Goal: Use online tool/utility: Utilize a website feature to perform a specific function

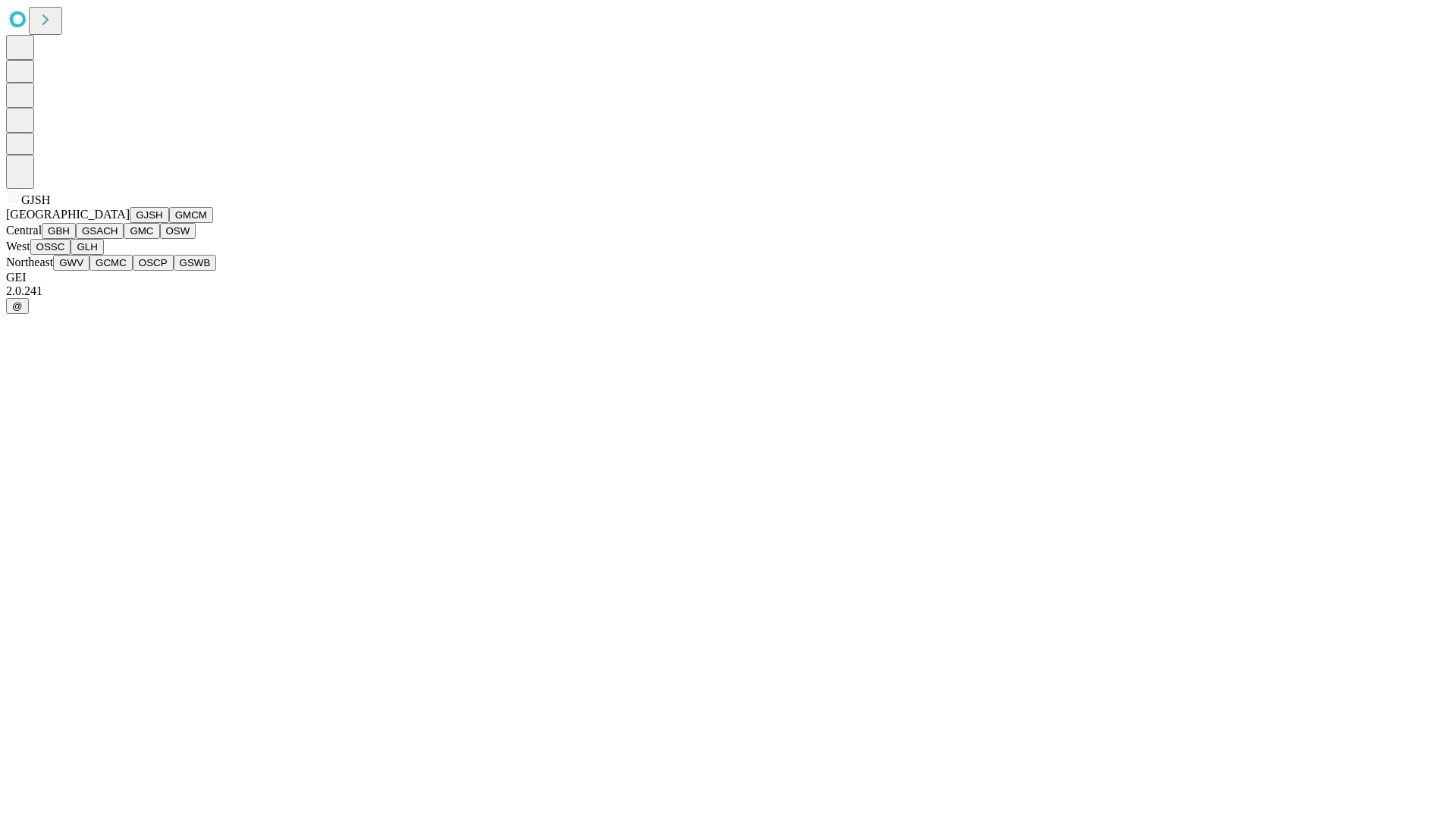
click at [130, 223] on button "GJSH" at bounding box center [149, 215] width 40 height 16
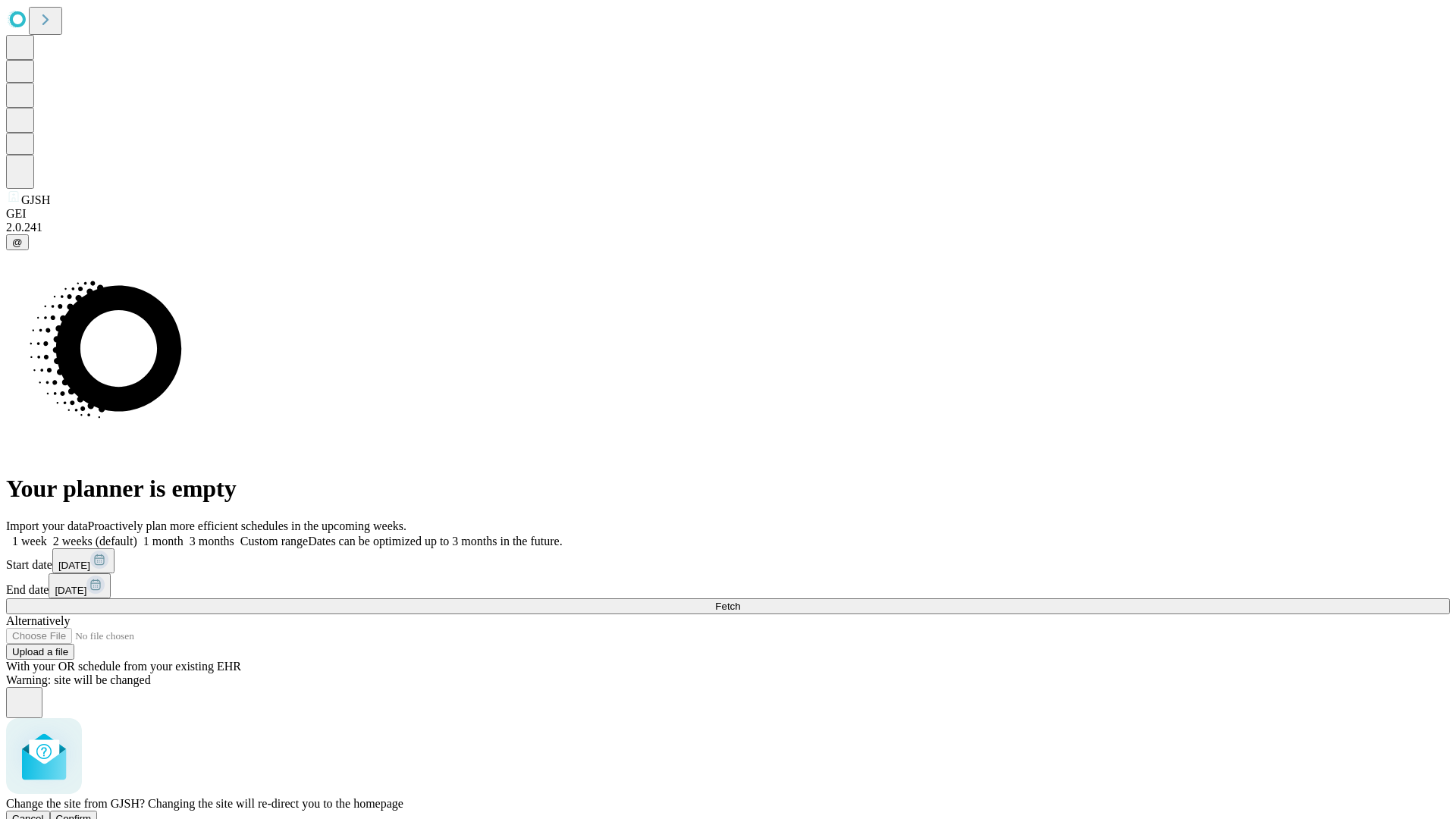
click at [92, 814] on span "Confirm" at bounding box center [74, 819] width 36 height 12
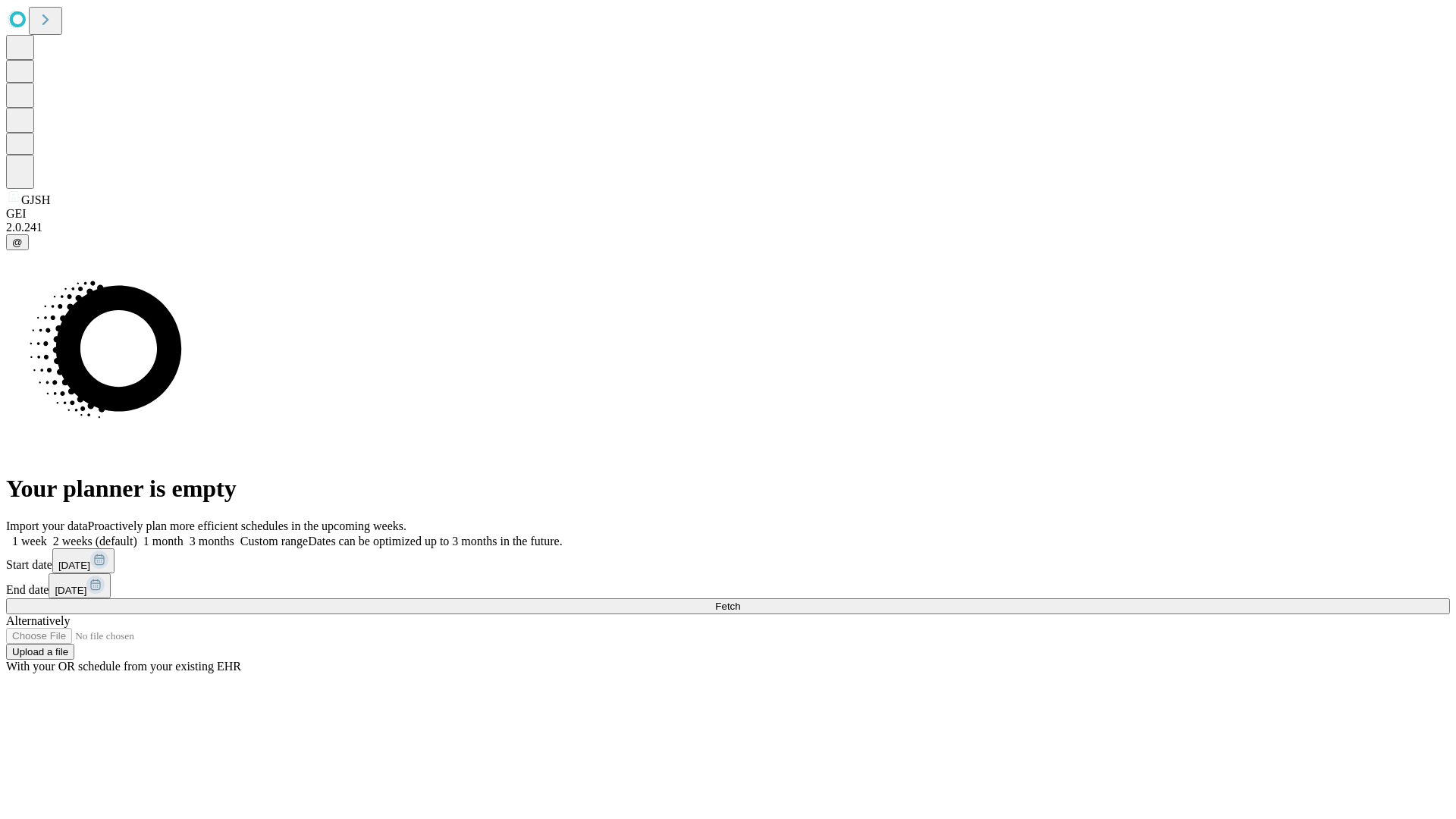
click at [47, 535] on label "1 week" at bounding box center [26, 541] width 41 height 13
click at [740, 601] on span "Fetch" at bounding box center [728, 606] width 25 height 12
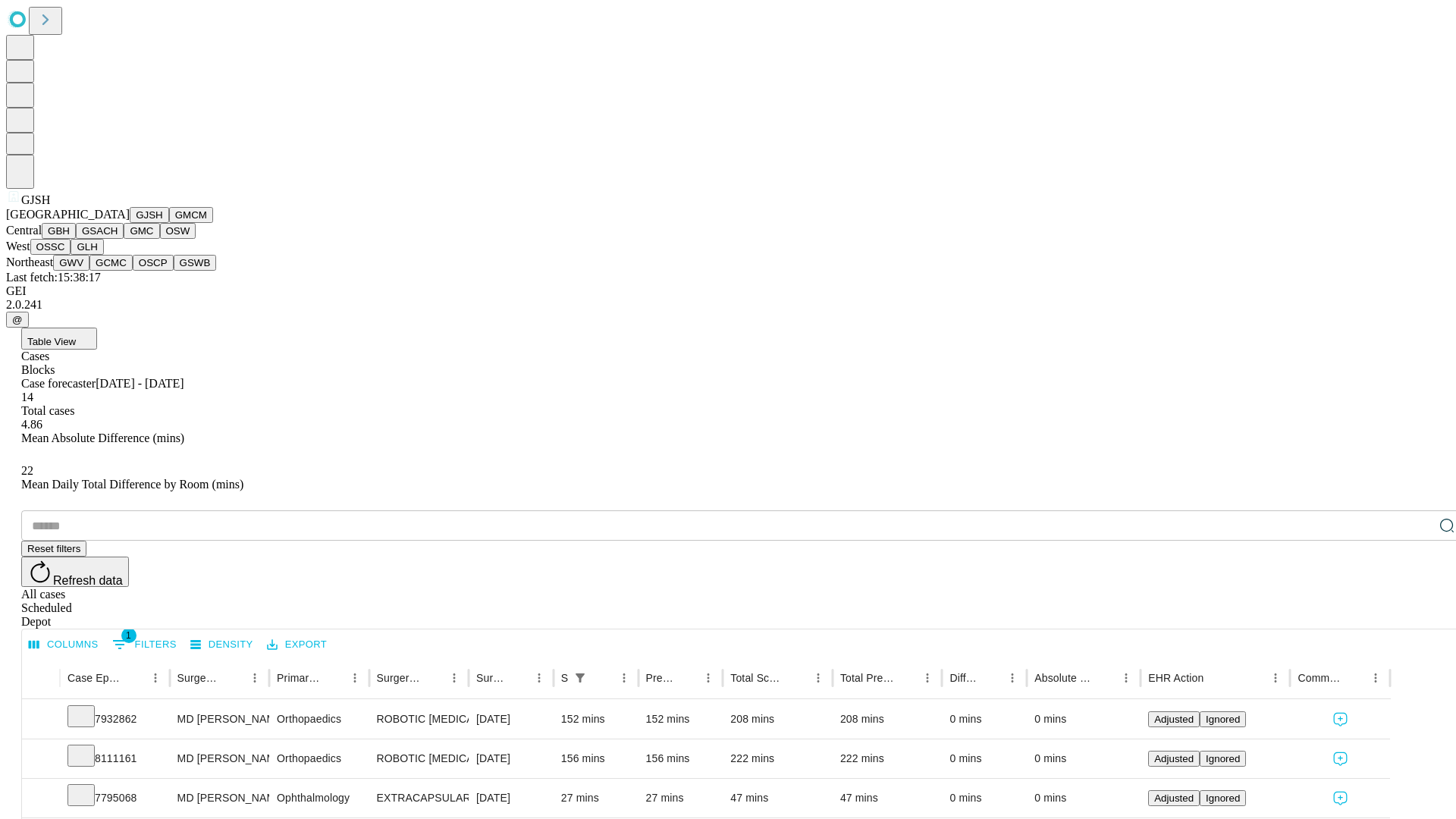
click at [169, 223] on button "GMCM" at bounding box center [191, 215] width 44 height 16
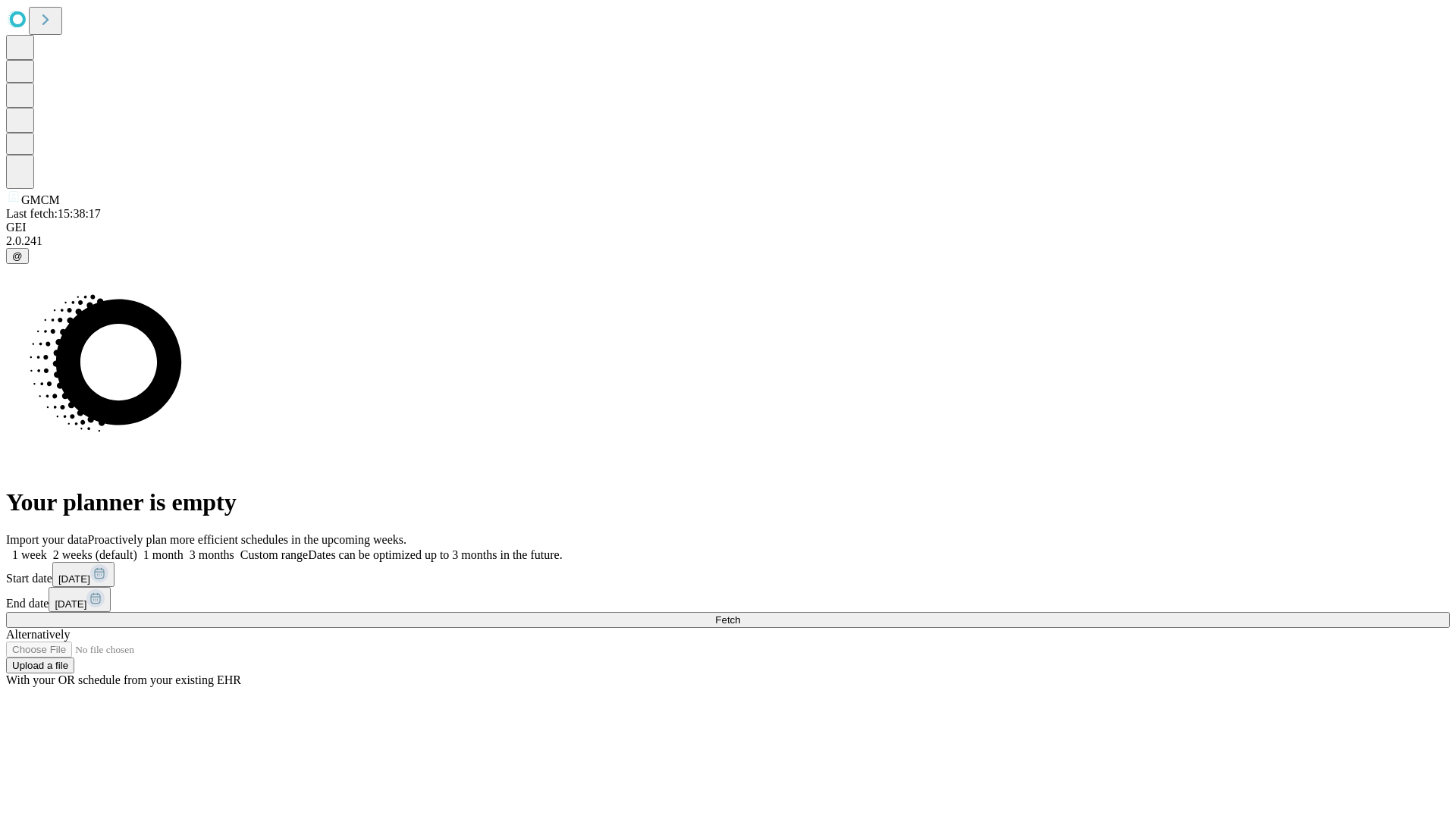
click at [740, 615] on span "Fetch" at bounding box center [728, 620] width 25 height 12
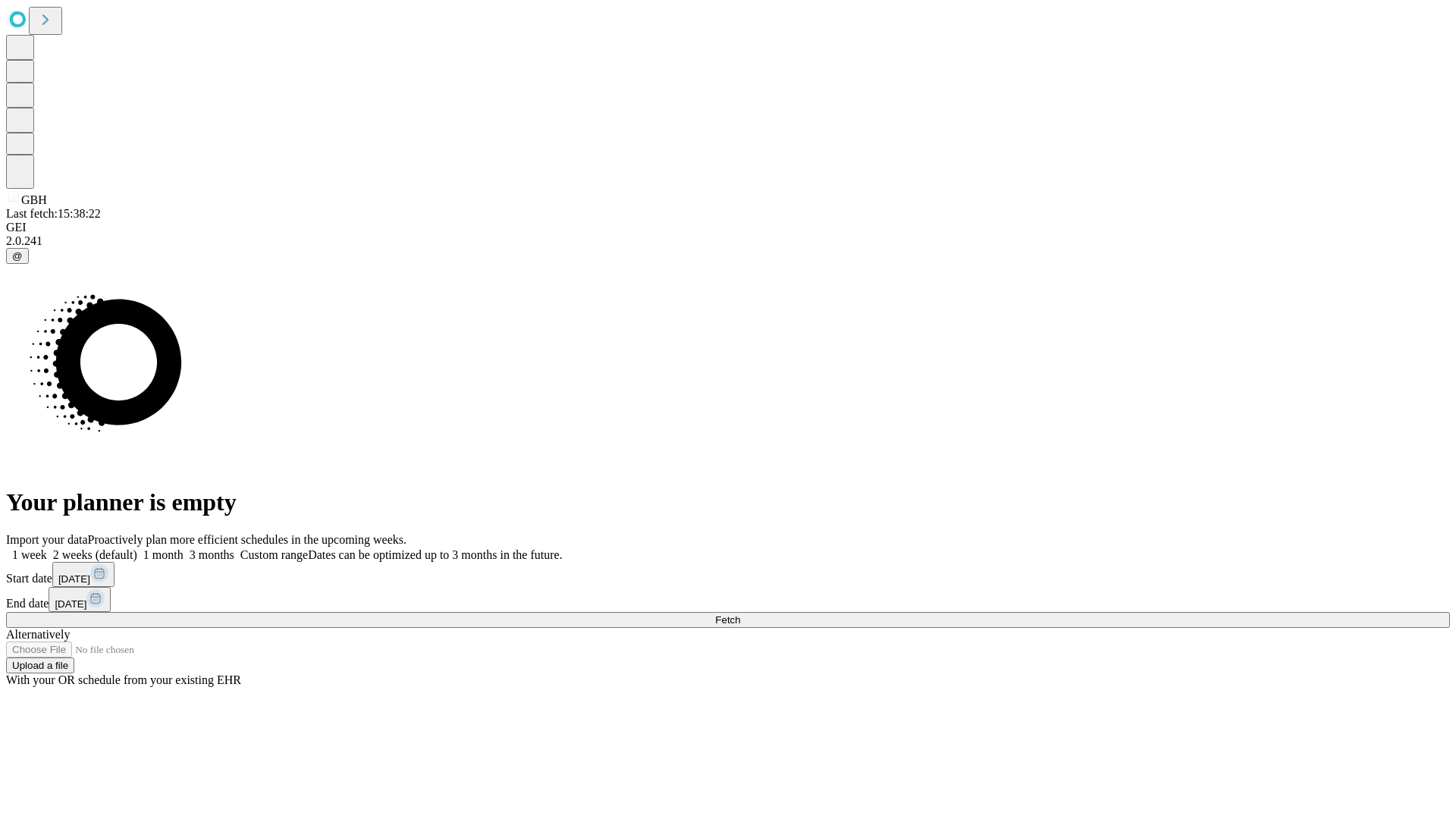
click at [47, 549] on label "1 week" at bounding box center [26, 555] width 41 height 13
click at [740, 615] on span "Fetch" at bounding box center [728, 620] width 25 height 12
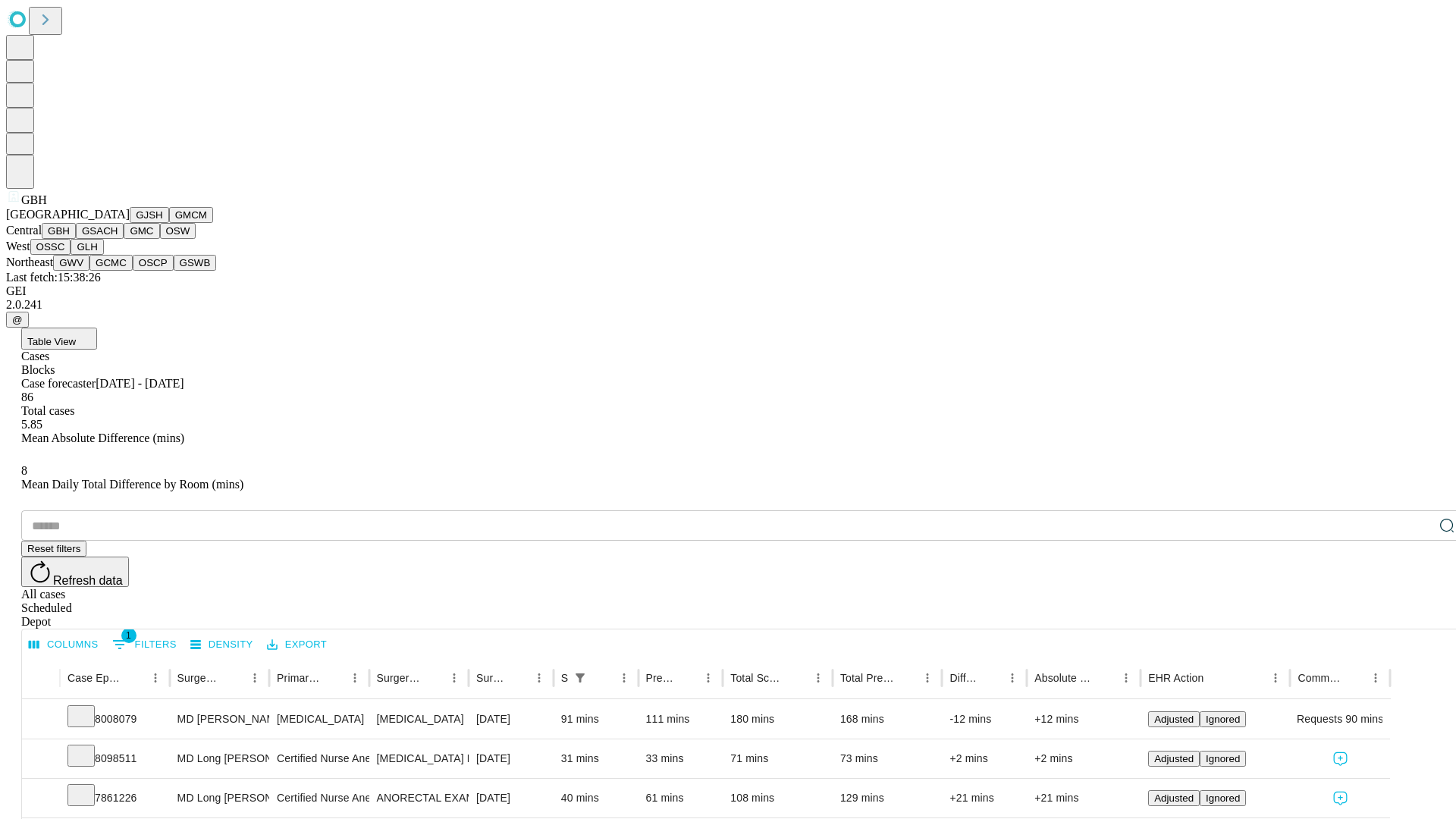
click at [117, 239] on button "GSACH" at bounding box center [100, 231] width 48 height 16
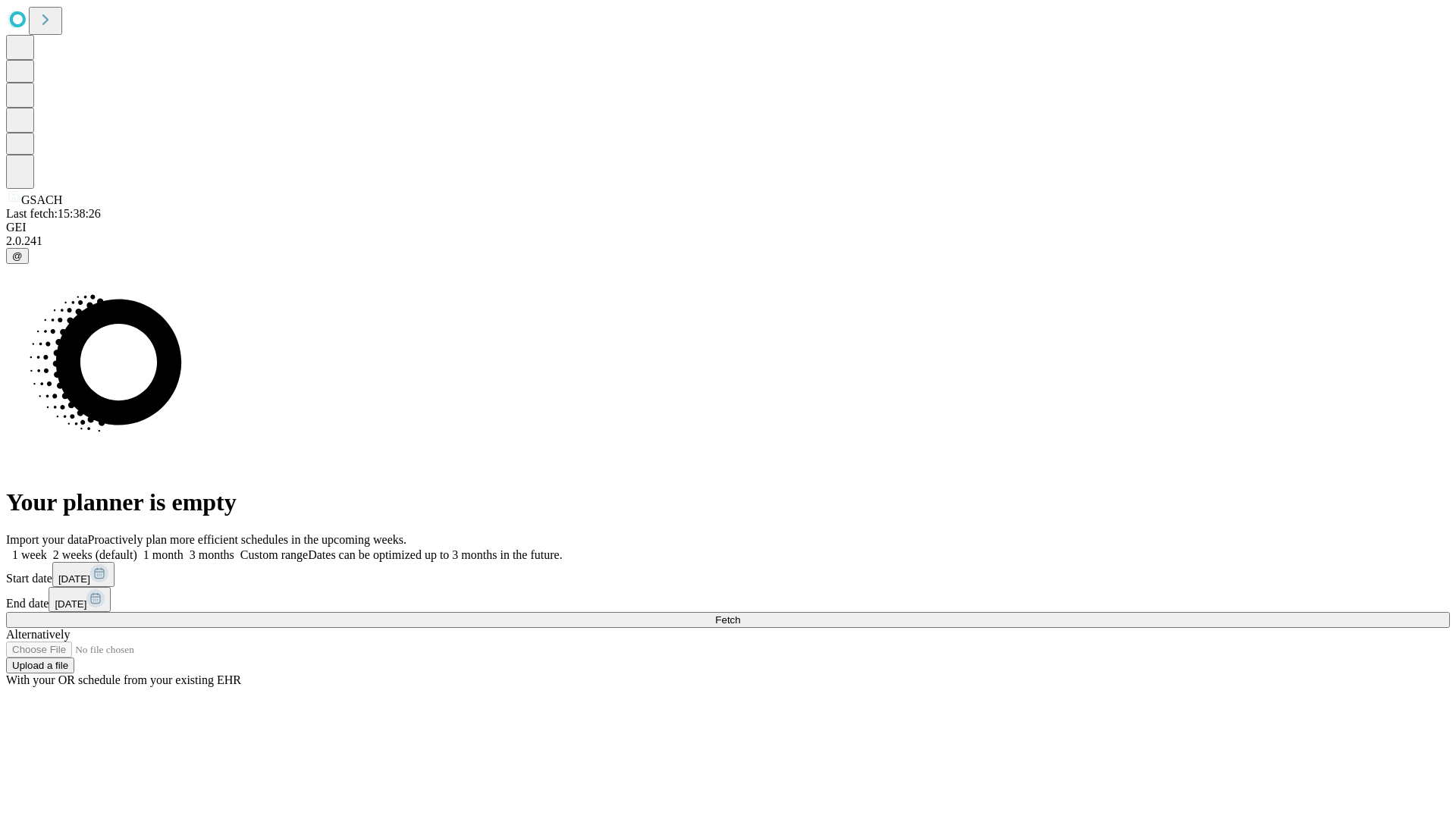
click at [47, 549] on label "1 week" at bounding box center [26, 555] width 41 height 13
click at [740, 615] on span "Fetch" at bounding box center [728, 620] width 25 height 12
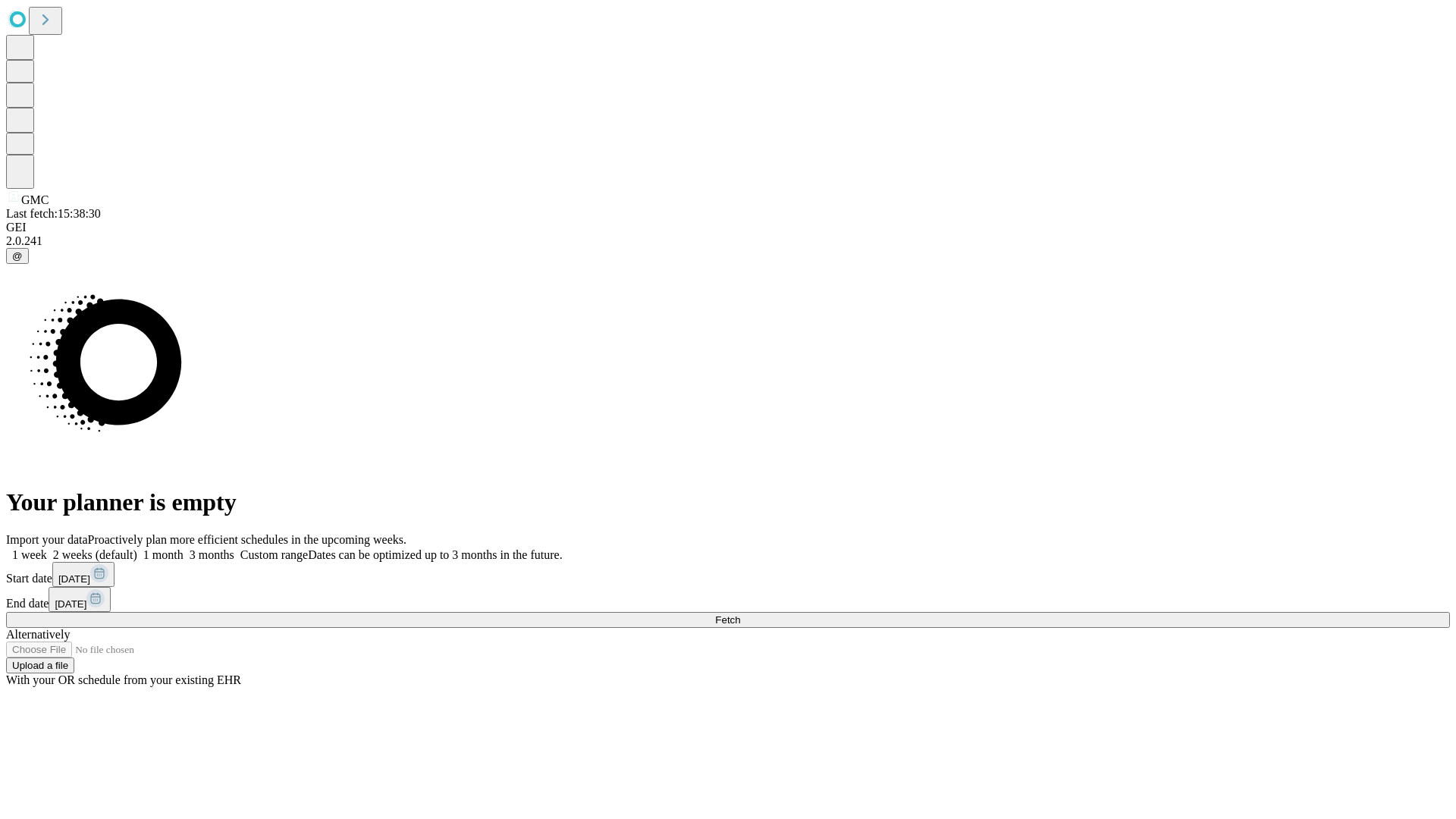
click at [47, 549] on label "1 week" at bounding box center [26, 555] width 41 height 13
click at [740, 615] on span "Fetch" at bounding box center [728, 620] width 25 height 12
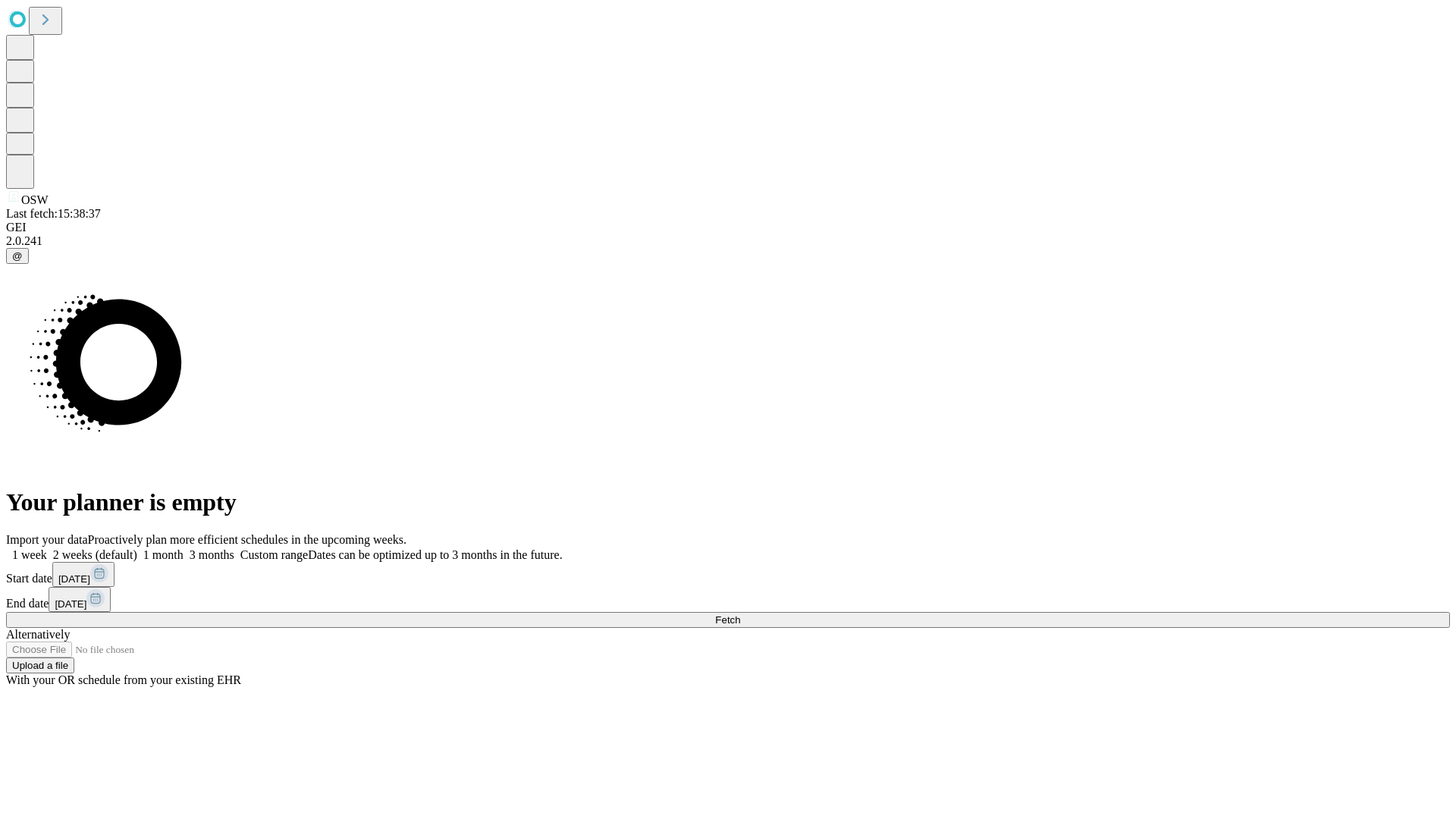
click at [47, 549] on label "1 week" at bounding box center [26, 555] width 41 height 13
click at [740, 615] on span "Fetch" at bounding box center [728, 620] width 25 height 12
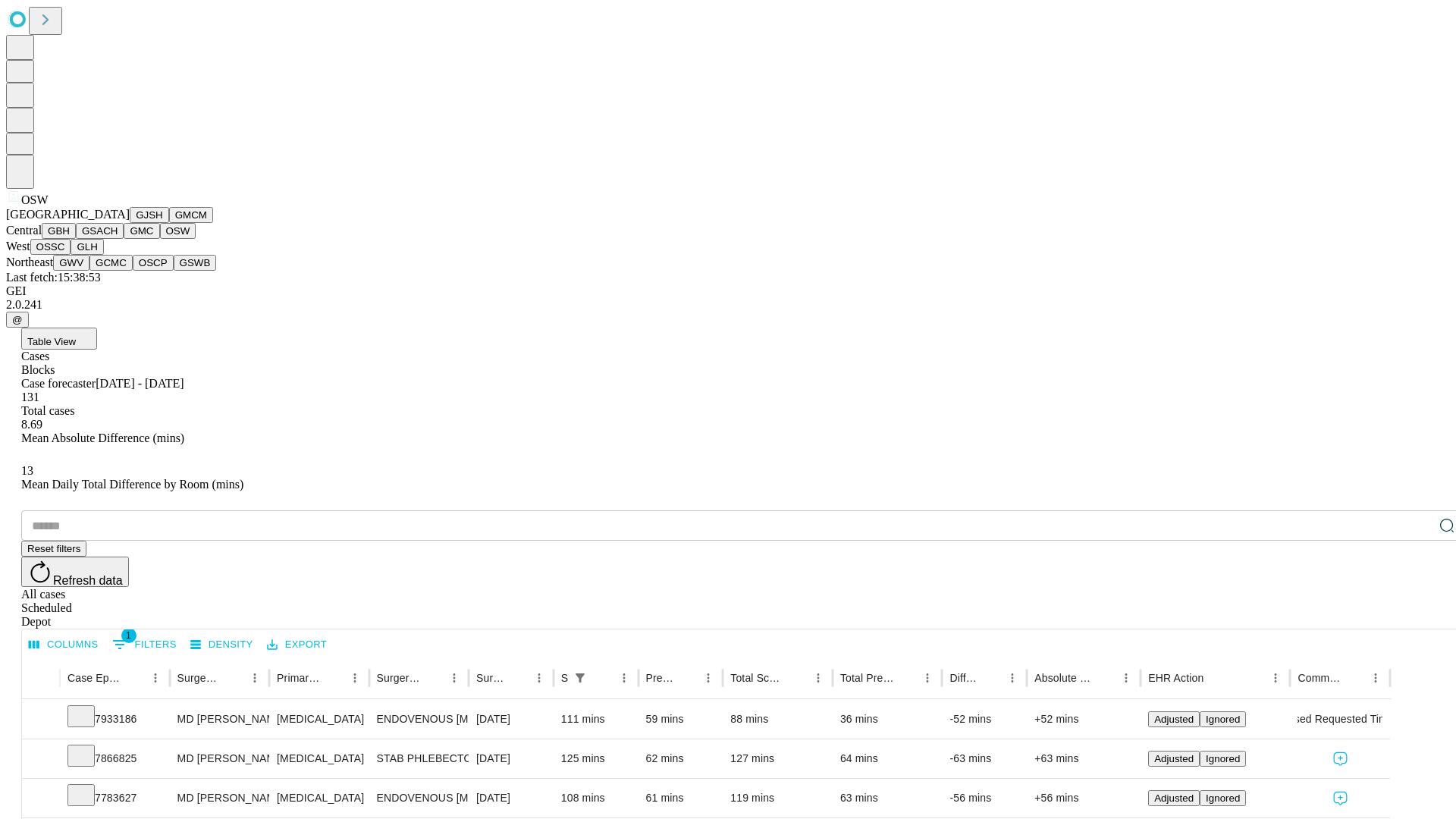
click at [71, 255] on button "OSSC" at bounding box center [51, 247] width 41 height 16
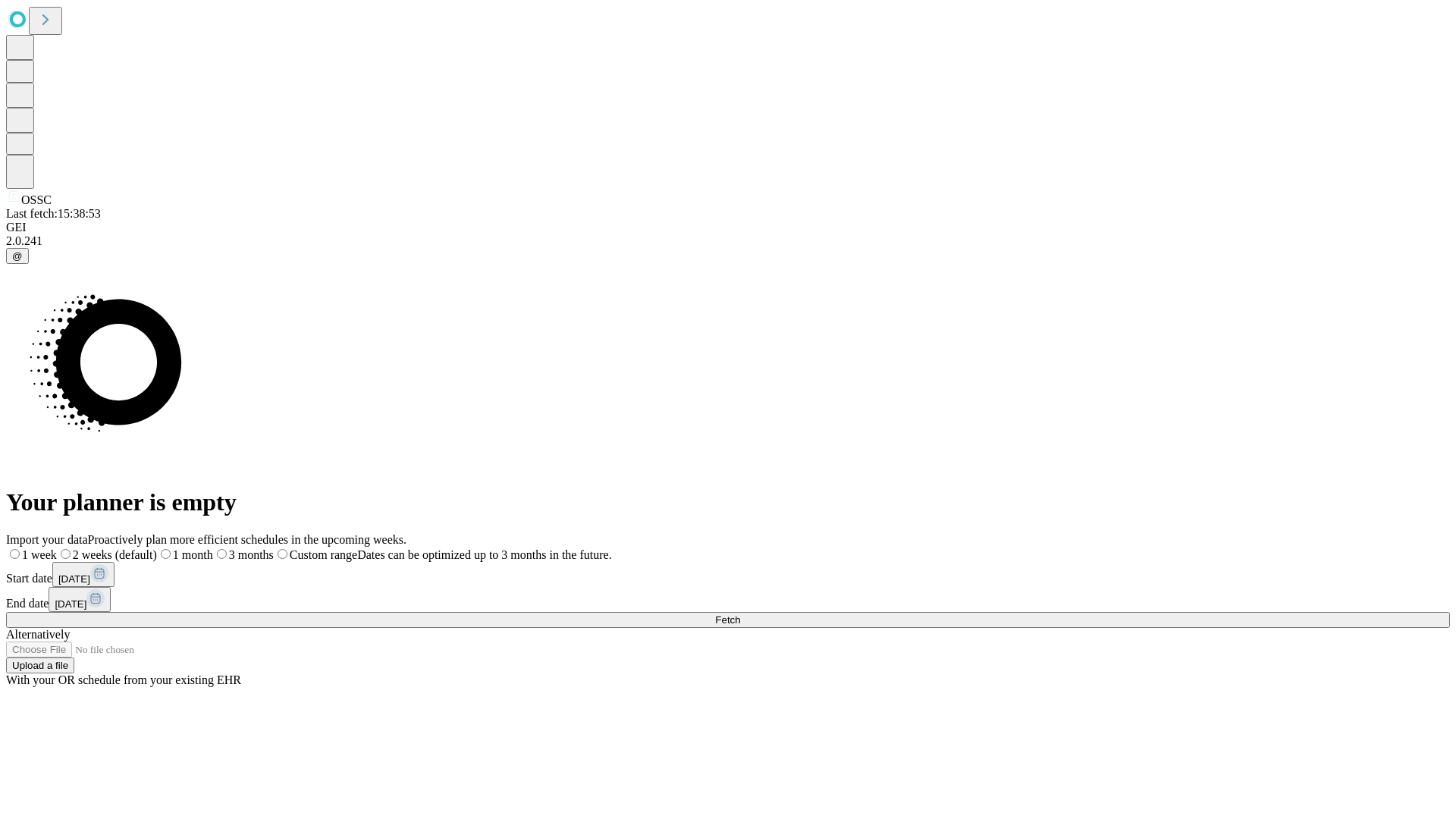
click at [57, 549] on label "1 week" at bounding box center [31, 555] width 51 height 13
click at [740, 615] on span "Fetch" at bounding box center [728, 620] width 25 height 12
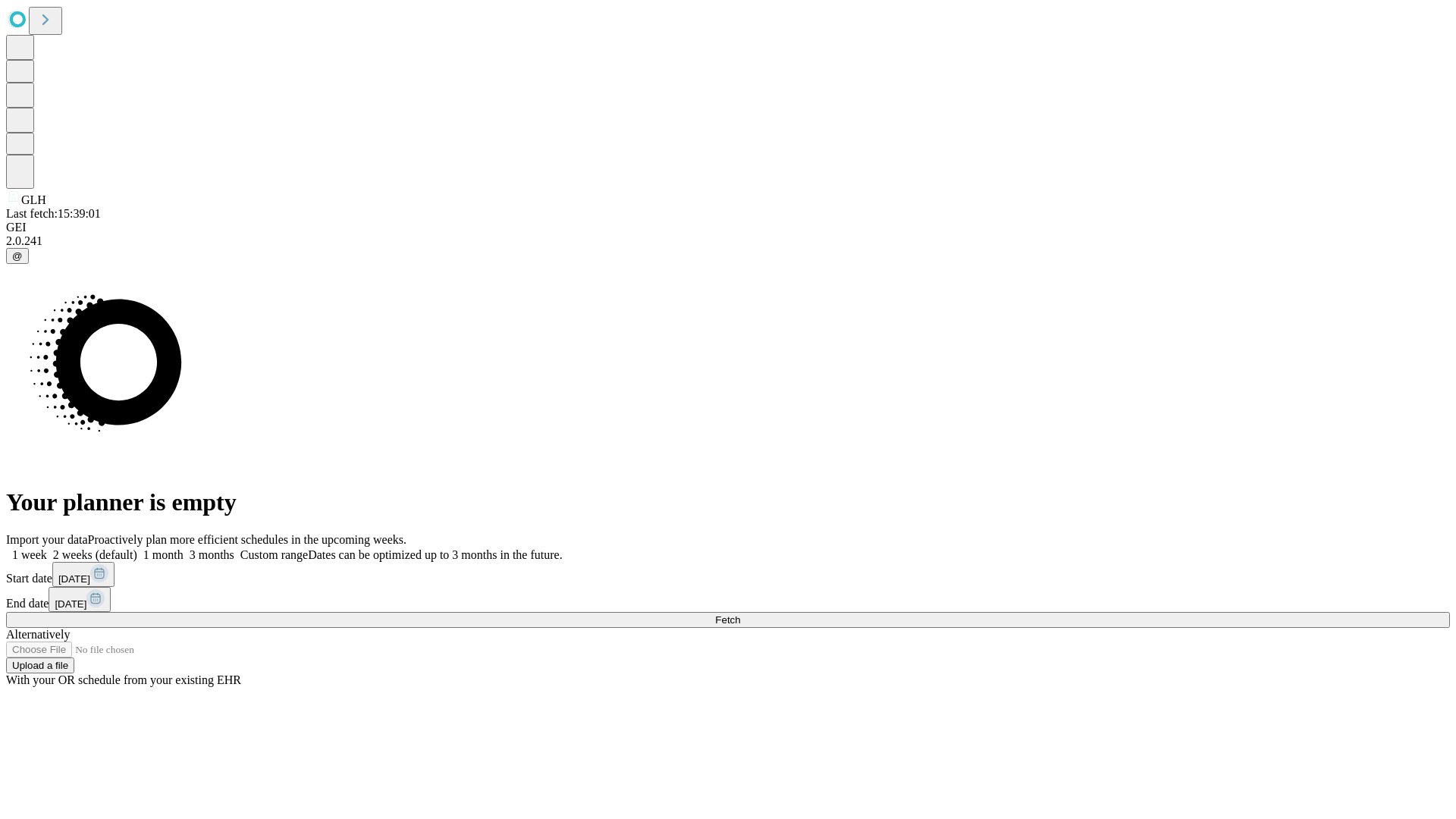
click at [47, 549] on label "1 week" at bounding box center [26, 555] width 41 height 13
click at [740, 615] on span "Fetch" at bounding box center [728, 620] width 25 height 12
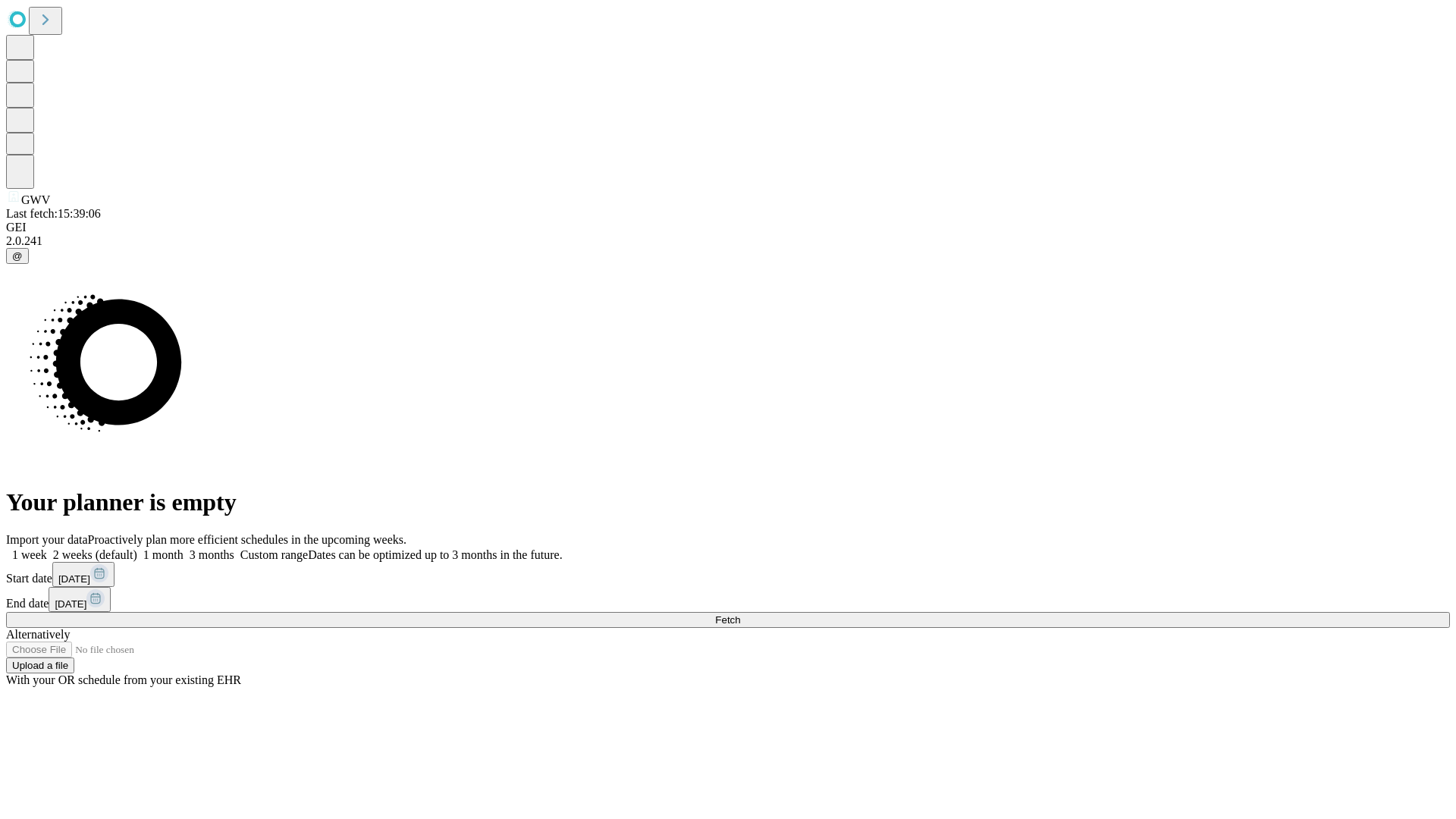
click at [47, 549] on label "1 week" at bounding box center [26, 555] width 41 height 13
click at [740, 615] on span "Fetch" at bounding box center [728, 620] width 25 height 12
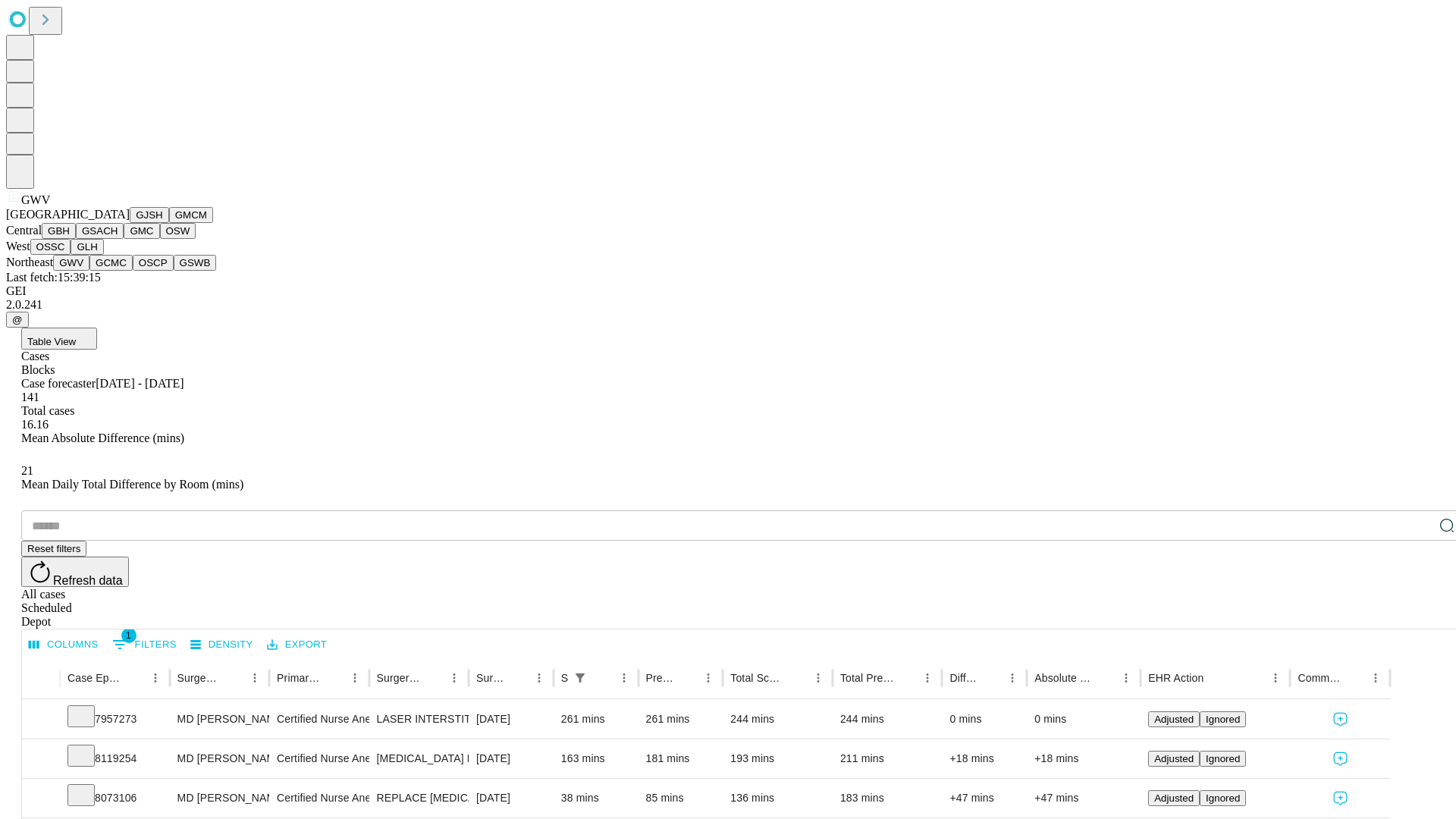
click at [117, 271] on button "GCMC" at bounding box center [111, 263] width 44 height 16
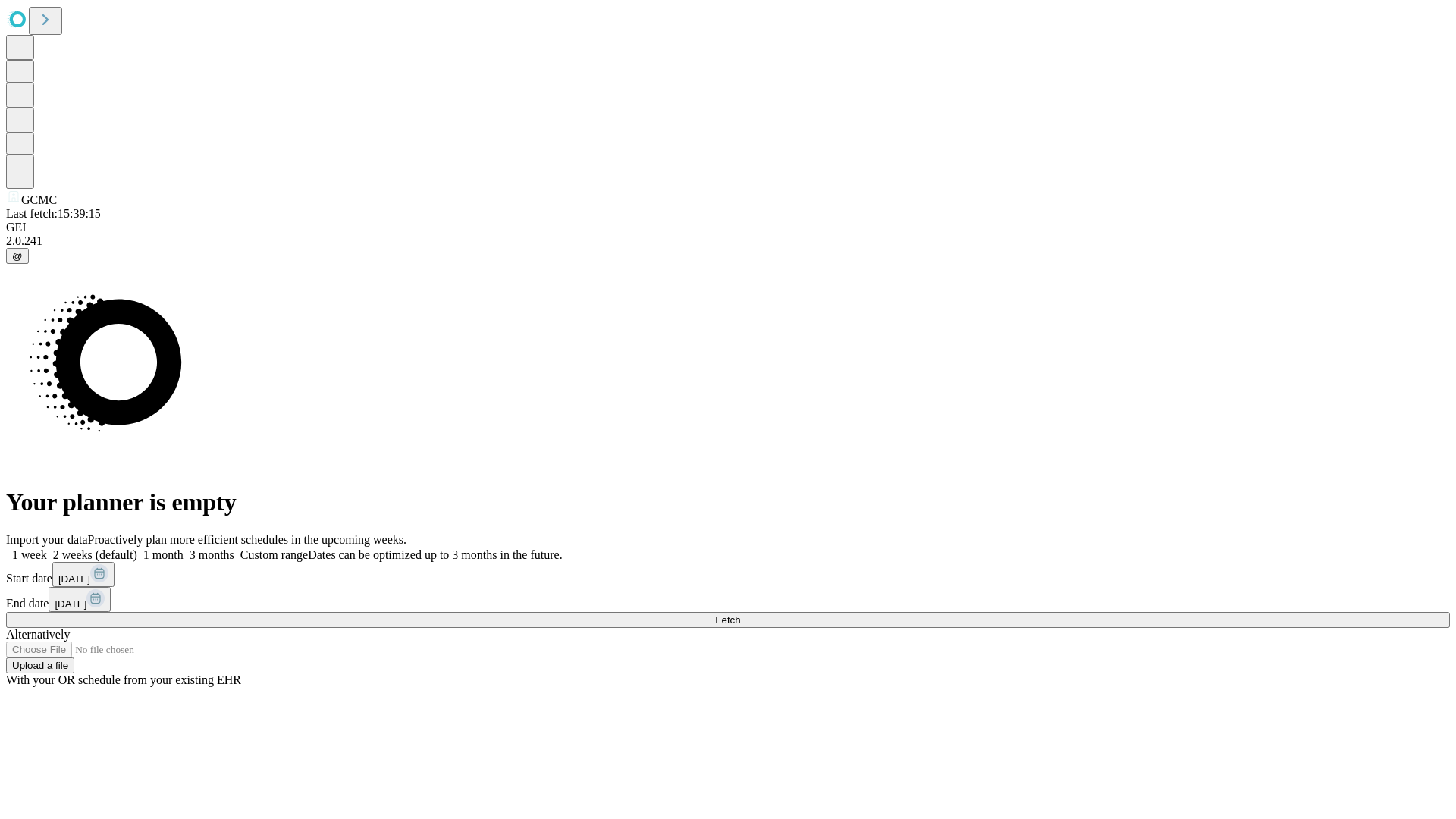
click at [47, 549] on label "1 week" at bounding box center [26, 555] width 41 height 13
click at [740, 615] on span "Fetch" at bounding box center [728, 620] width 25 height 12
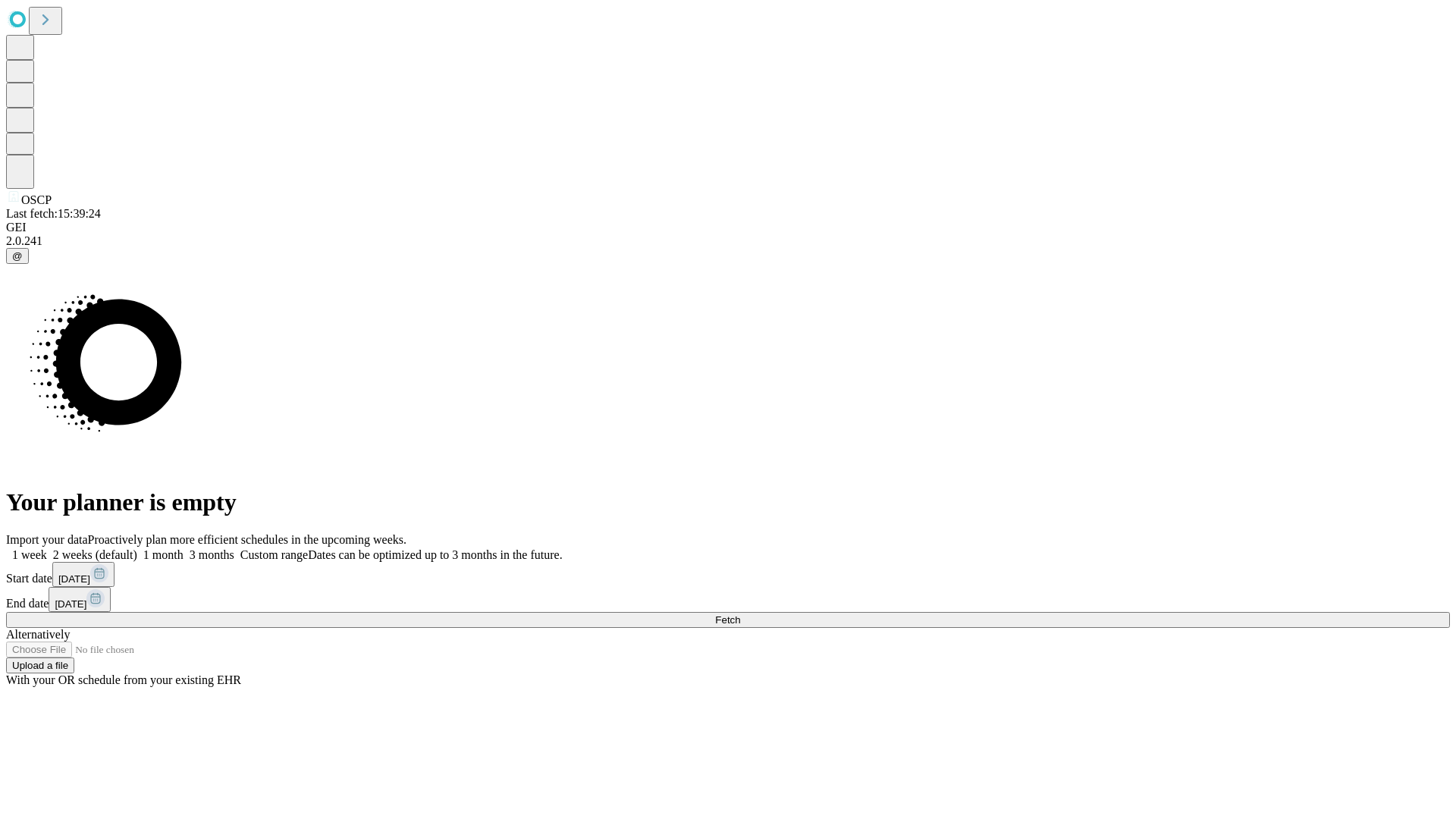
click at [47, 549] on label "1 week" at bounding box center [26, 555] width 41 height 13
click at [740, 615] on span "Fetch" at bounding box center [728, 620] width 25 height 12
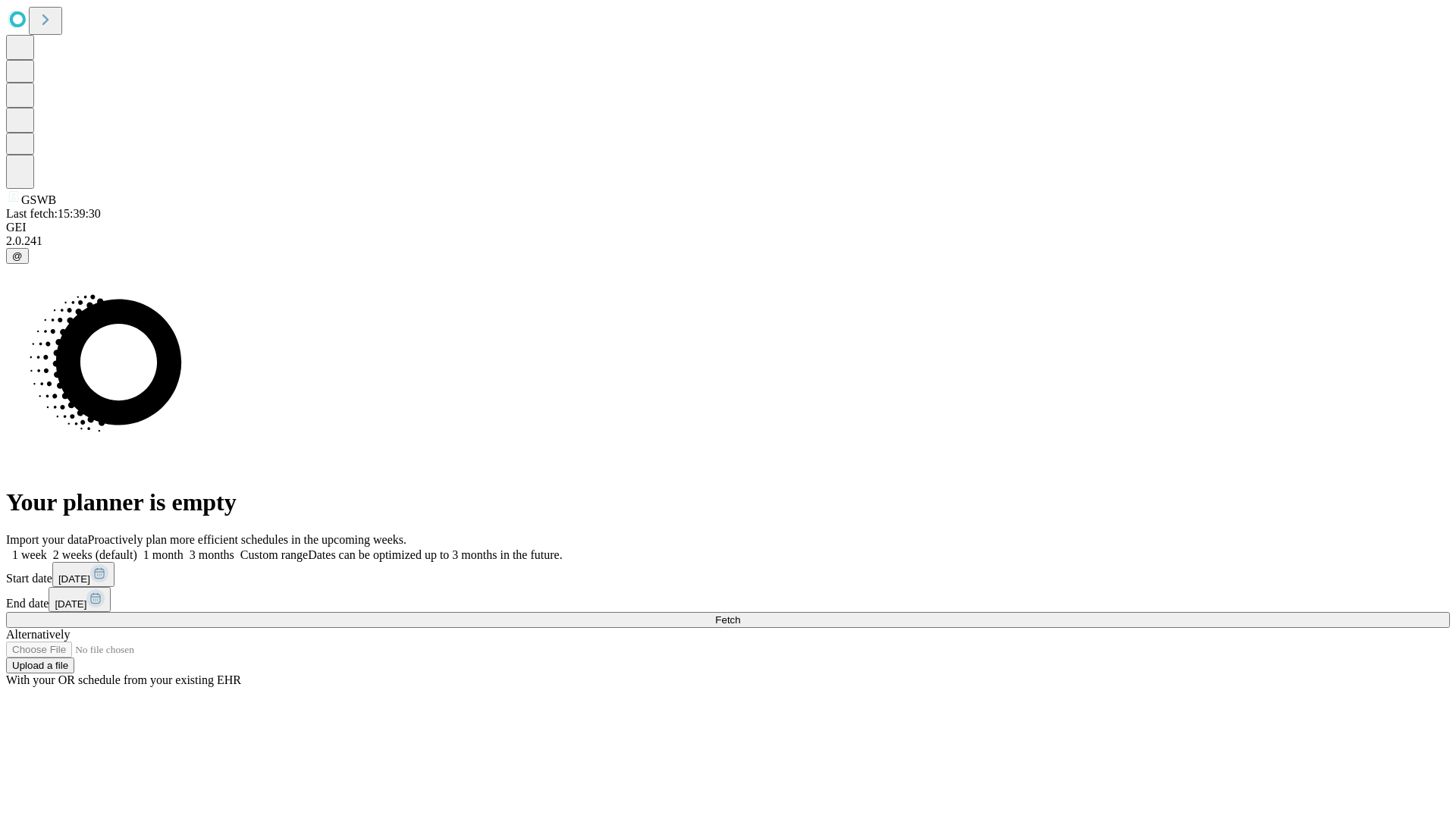
click at [47, 549] on label "1 week" at bounding box center [26, 555] width 41 height 13
click at [740, 615] on span "Fetch" at bounding box center [728, 620] width 25 height 12
